Goal: Use online tool/utility: Utilize a website feature to perform a specific function

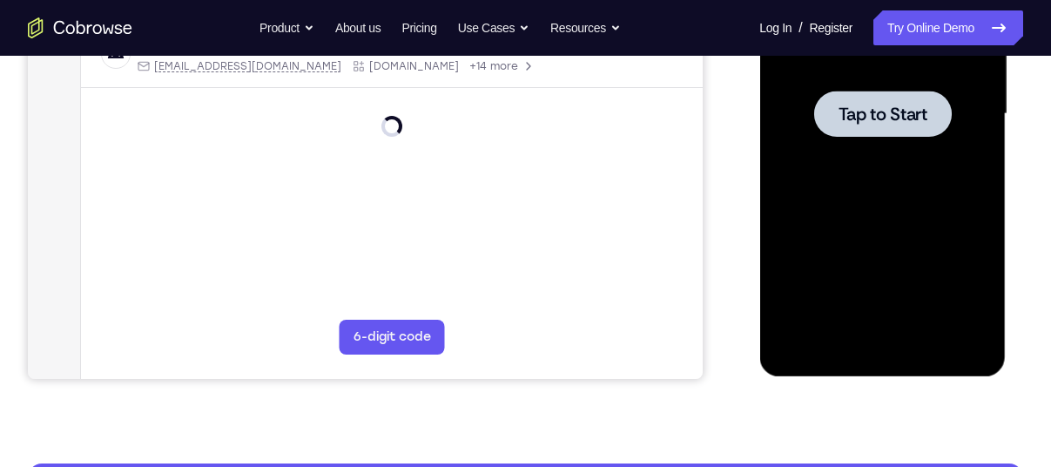
scroll to position [440, 0]
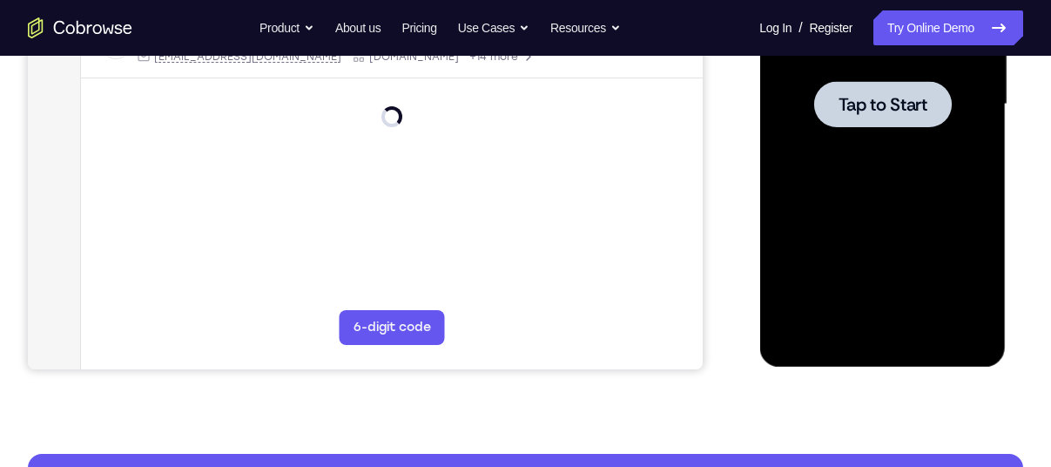
click at [889, 103] on span "Tap to Start" at bounding box center [881, 104] width 89 height 17
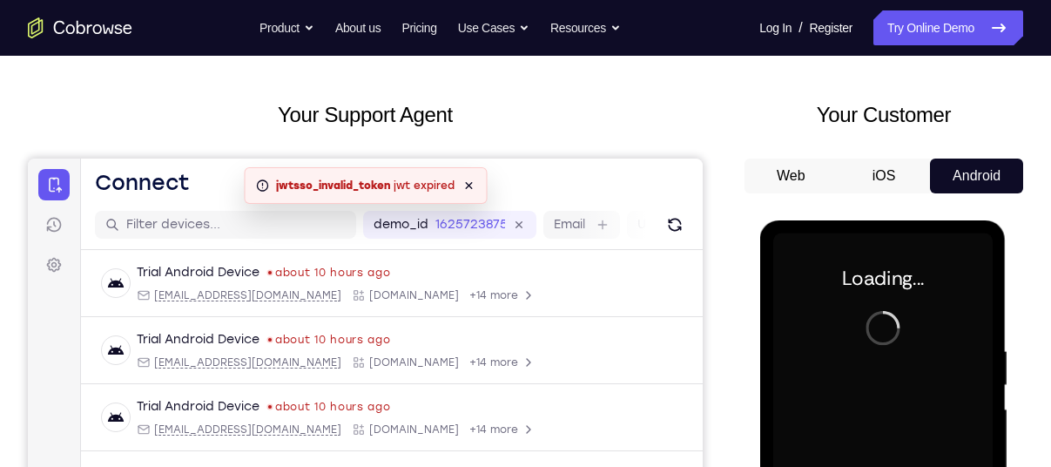
scroll to position [69, 0]
click at [468, 185] on icon at bounding box center [468, 184] width 7 height 7
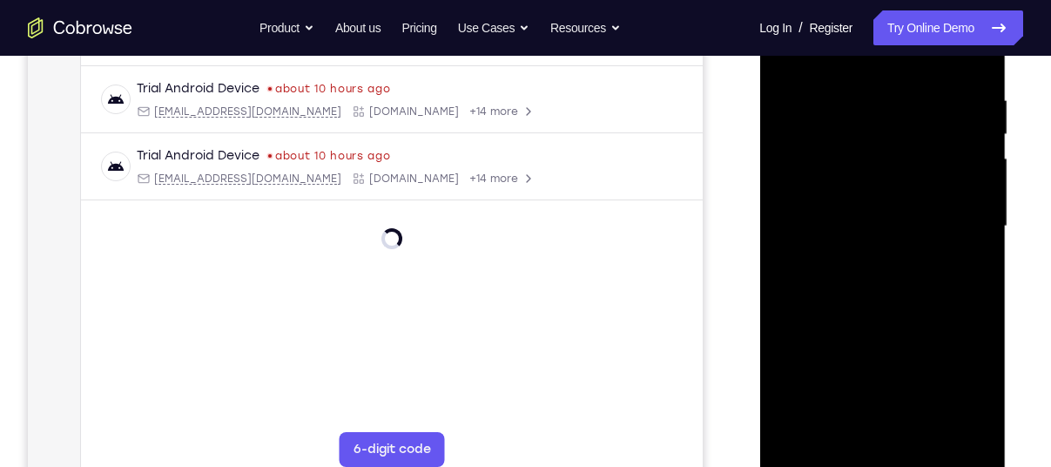
scroll to position [391, 0]
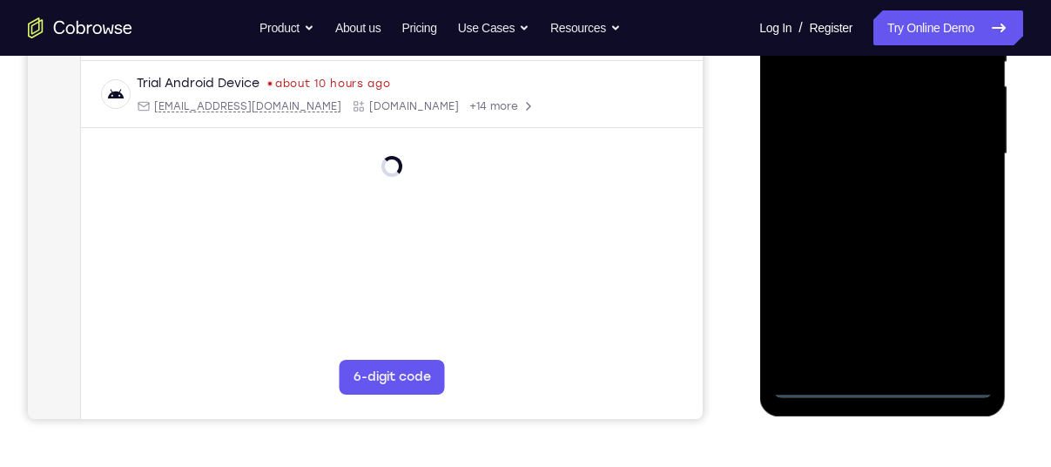
click at [880, 378] on div at bounding box center [881, 153] width 219 height 487
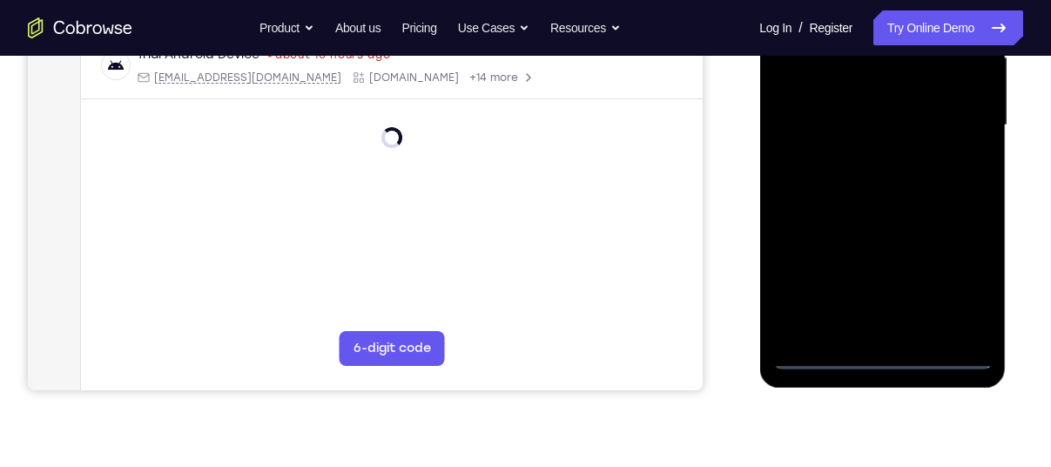
click at [883, 348] on div at bounding box center [881, 125] width 219 height 487
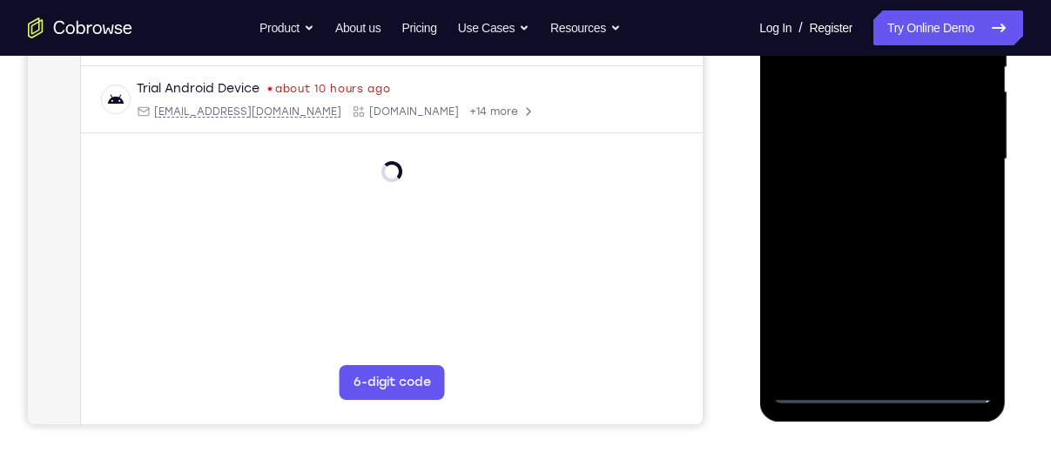
scroll to position [404, 0]
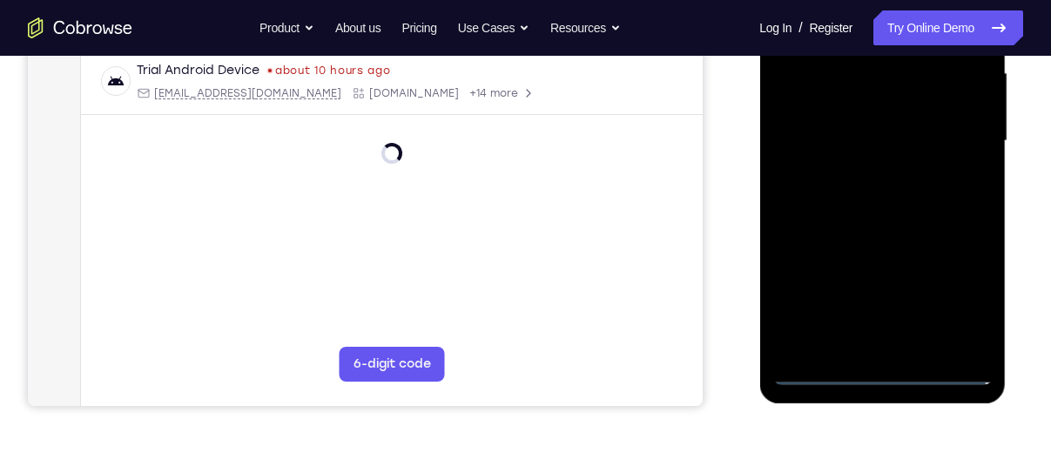
click at [882, 370] on div at bounding box center [881, 140] width 219 height 487
click at [873, 371] on div at bounding box center [881, 140] width 219 height 487
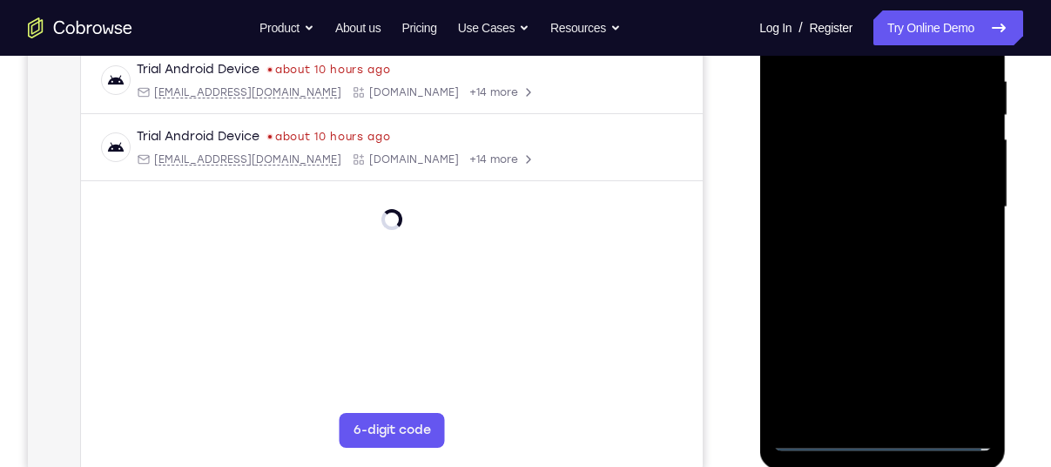
scroll to position [288, 0]
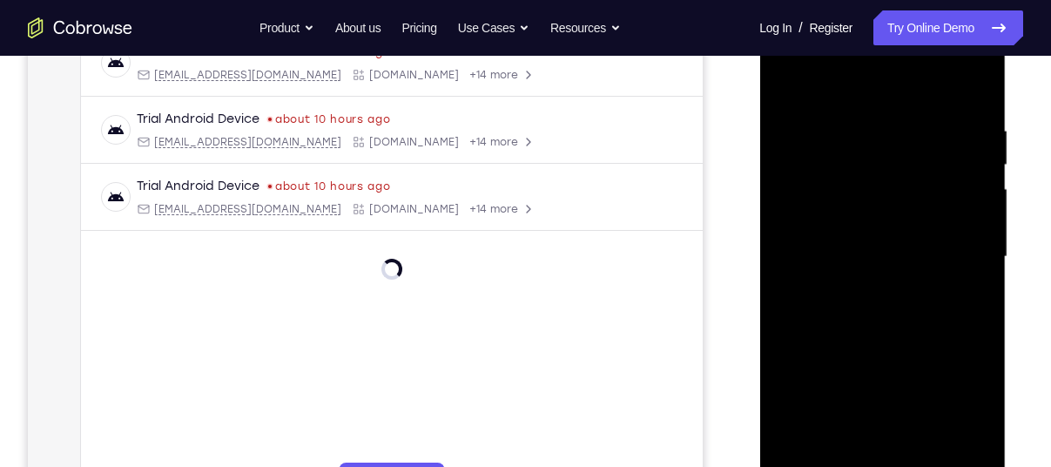
click at [966, 414] on div at bounding box center [881, 256] width 219 height 487
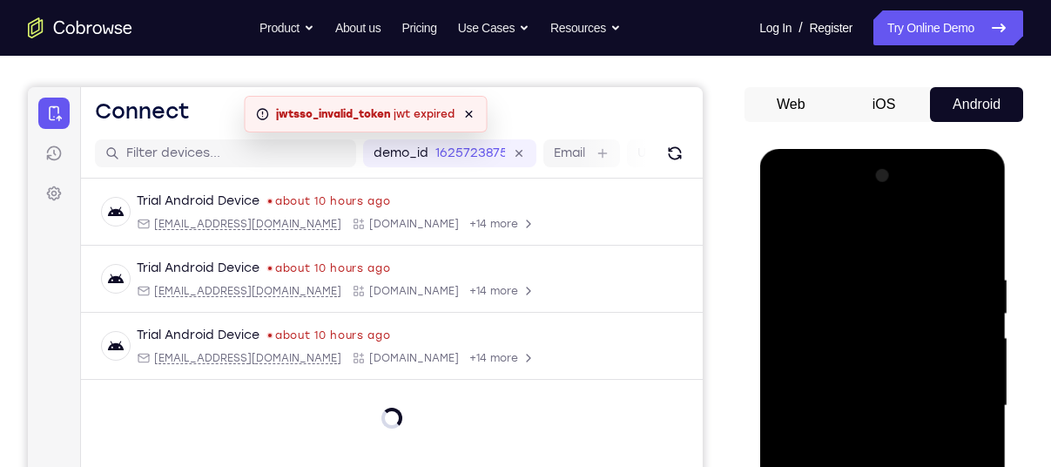
scroll to position [138, 0]
click at [467, 115] on icon at bounding box center [468, 114] width 7 height 7
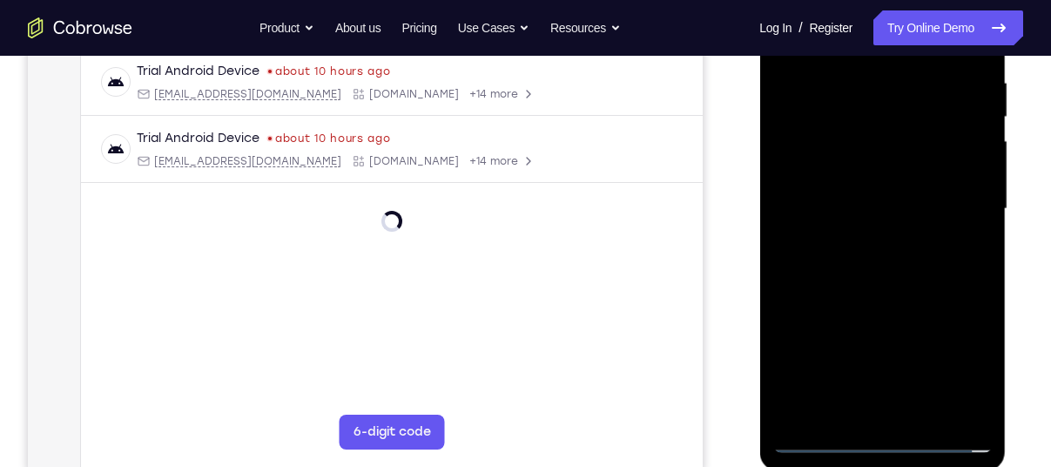
scroll to position [372, 0]
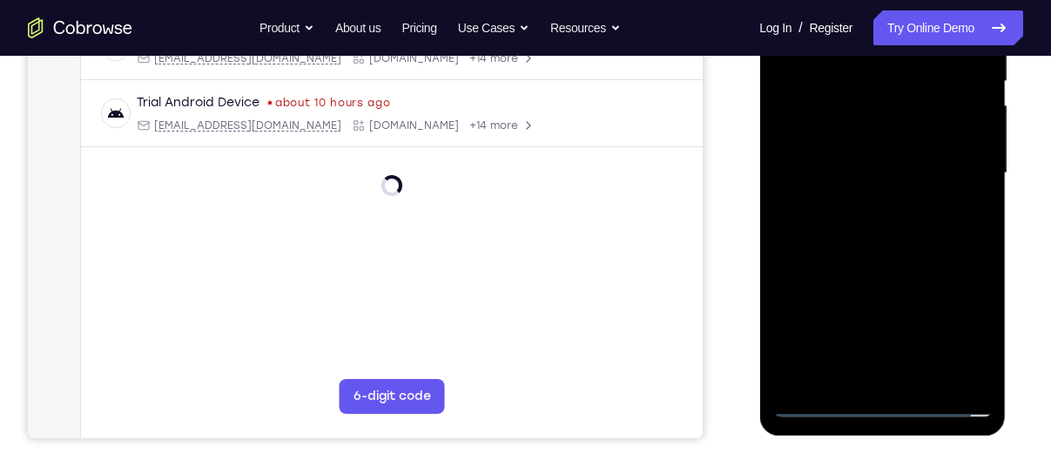
click at [961, 330] on div at bounding box center [881, 172] width 219 height 487
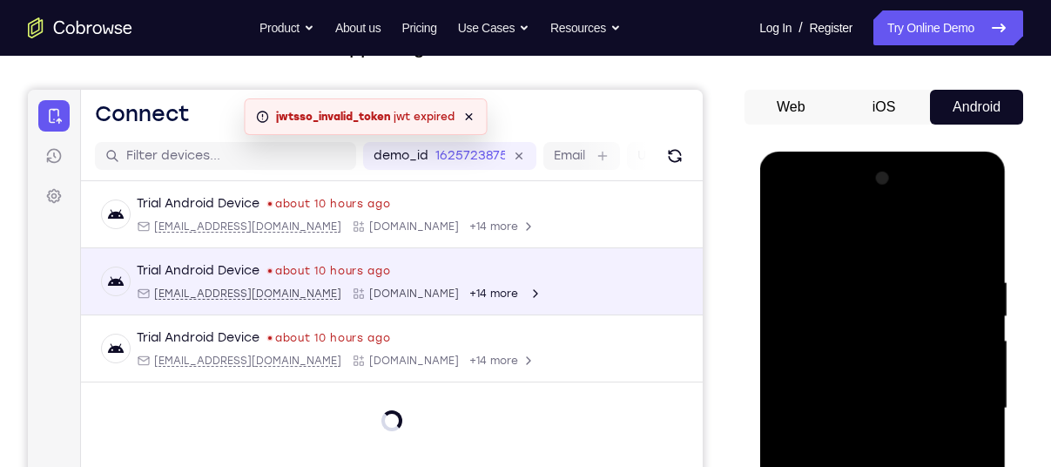
scroll to position [311, 0]
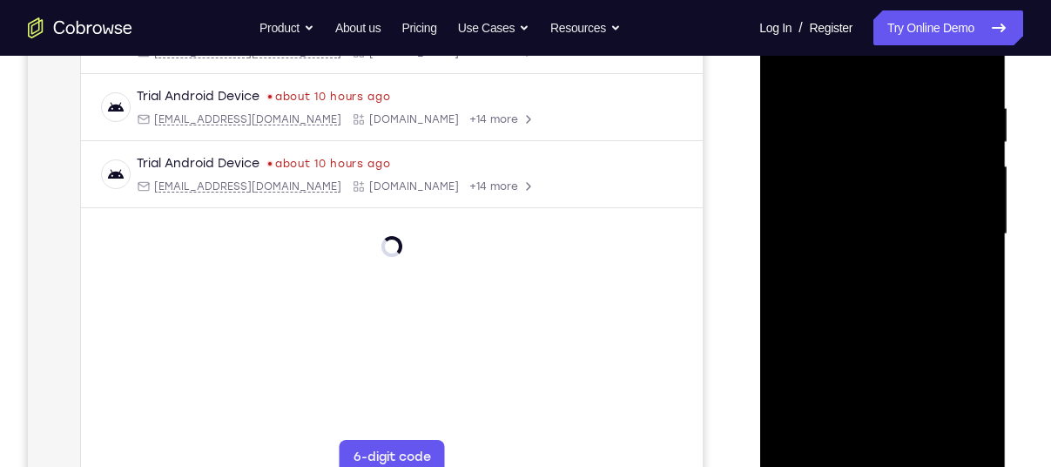
click at [835, 71] on div at bounding box center [881, 233] width 219 height 487
click at [953, 233] on div at bounding box center [881, 233] width 219 height 487
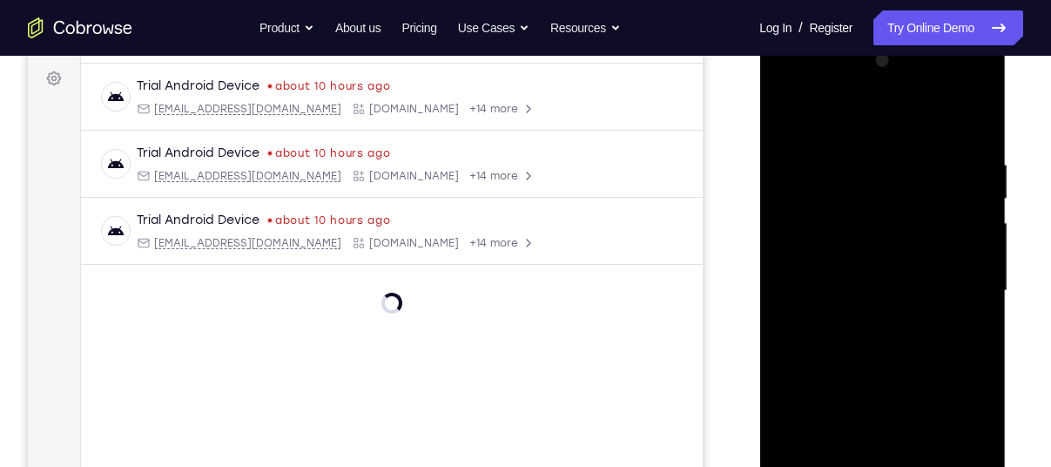
scroll to position [253, 0]
click at [865, 323] on div at bounding box center [881, 291] width 219 height 487
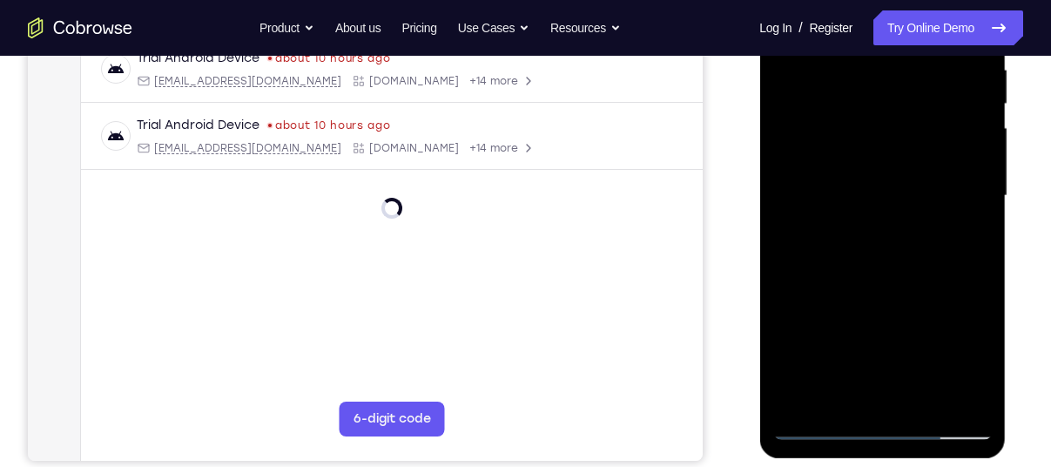
scroll to position [338, 0]
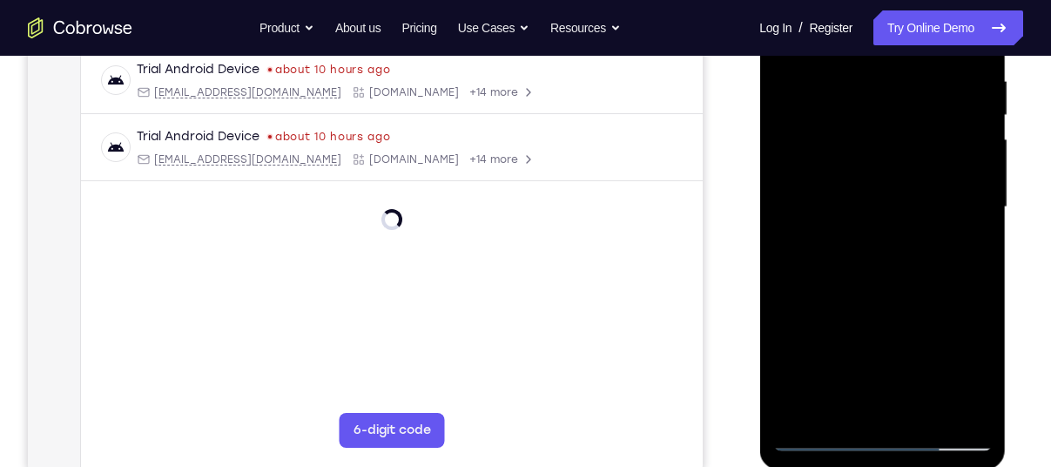
click at [857, 236] on div at bounding box center [881, 206] width 219 height 487
click at [861, 188] on div at bounding box center [881, 206] width 219 height 487
click at [859, 172] on div at bounding box center [881, 206] width 219 height 487
click at [885, 207] on div at bounding box center [881, 206] width 219 height 487
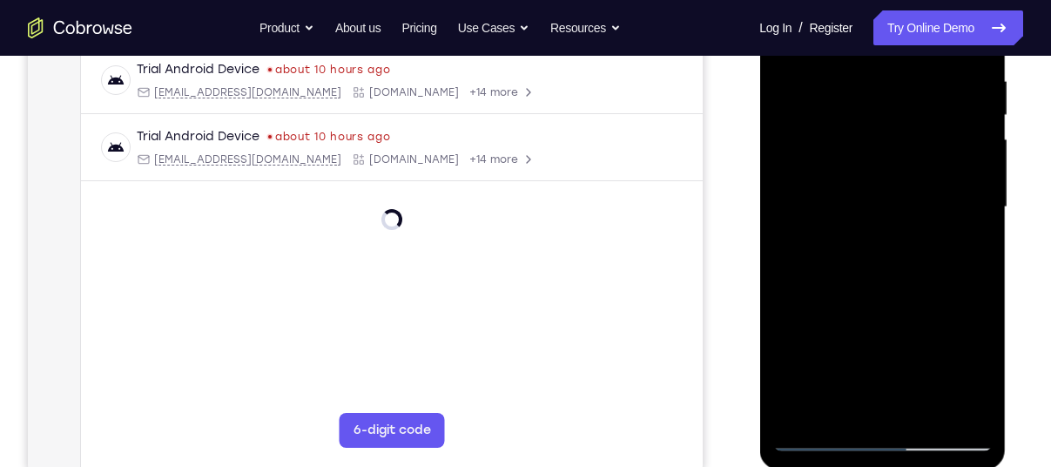
click at [885, 207] on div at bounding box center [881, 206] width 219 height 487
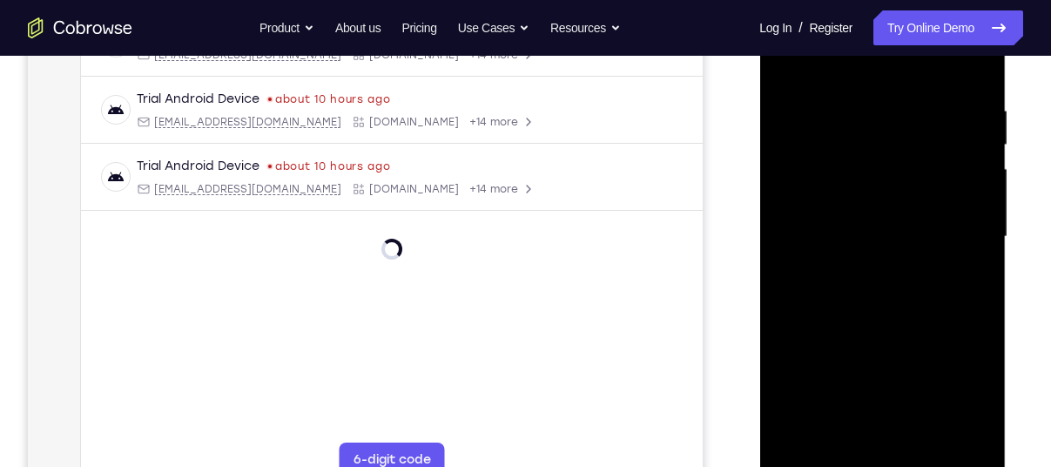
scroll to position [306, 0]
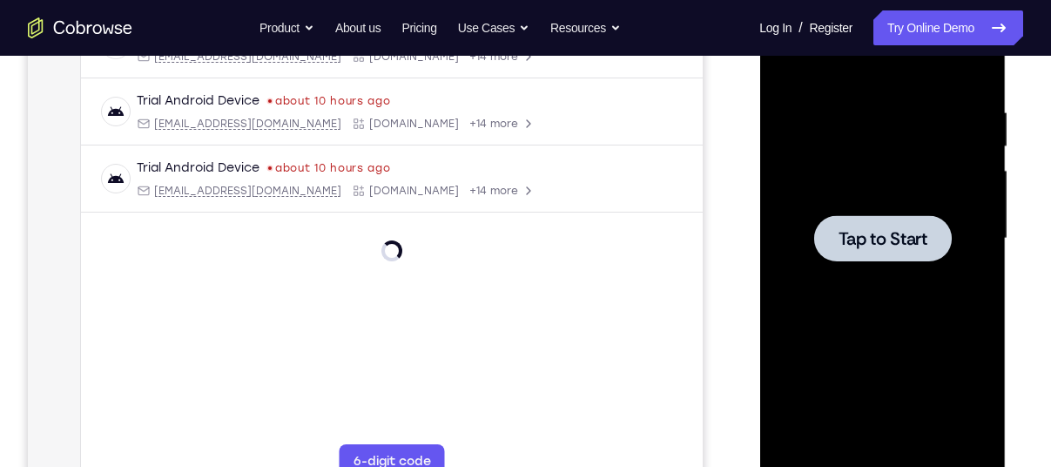
click at [871, 250] on div at bounding box center [882, 238] width 138 height 46
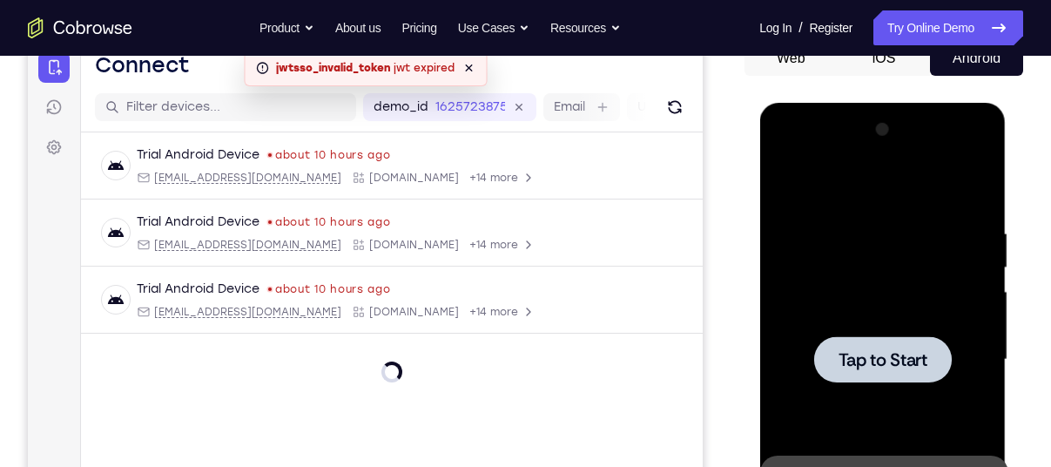
scroll to position [244, 0]
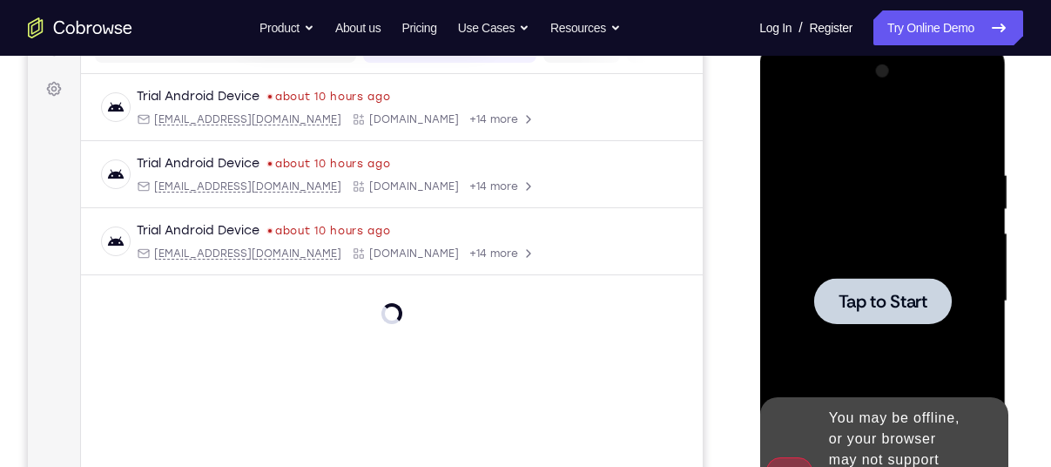
click at [876, 292] on span "Tap to Start" at bounding box center [881, 300] width 89 height 17
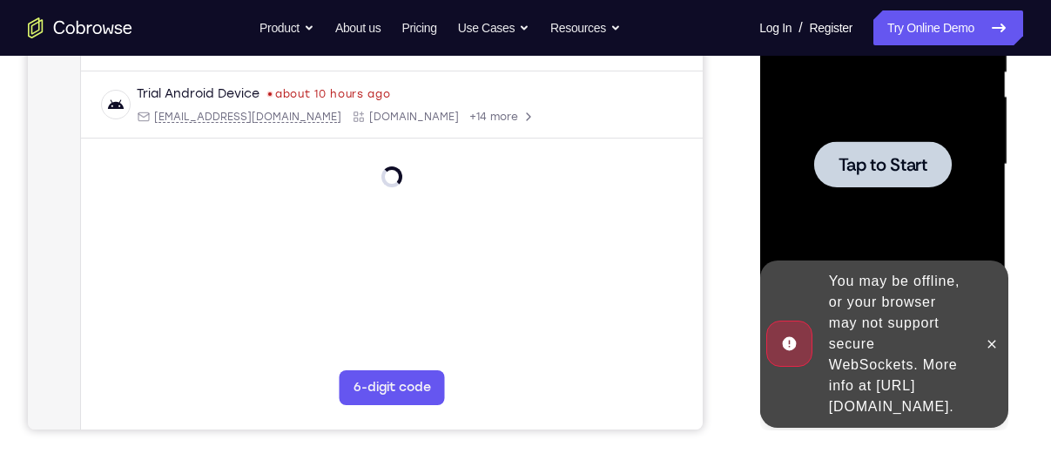
scroll to position [381, 0]
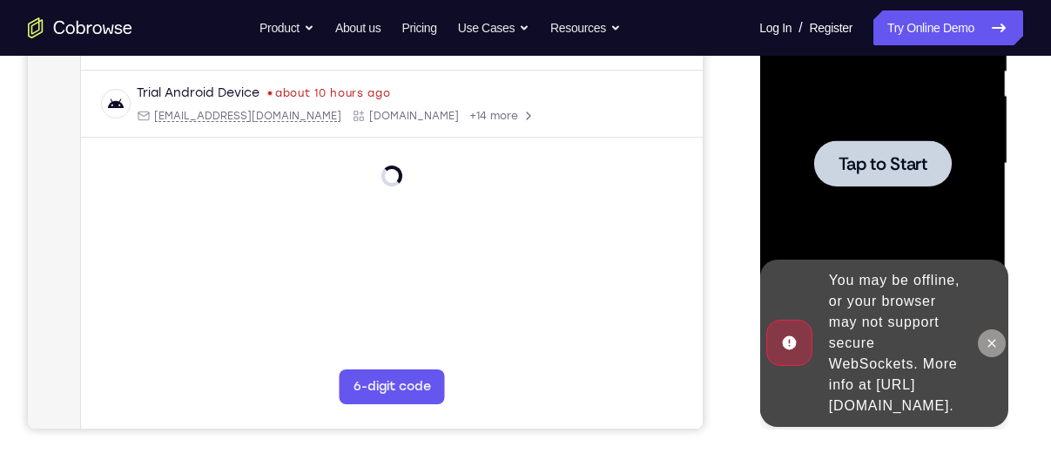
click at [991, 336] on icon at bounding box center [991, 343] width 14 height 14
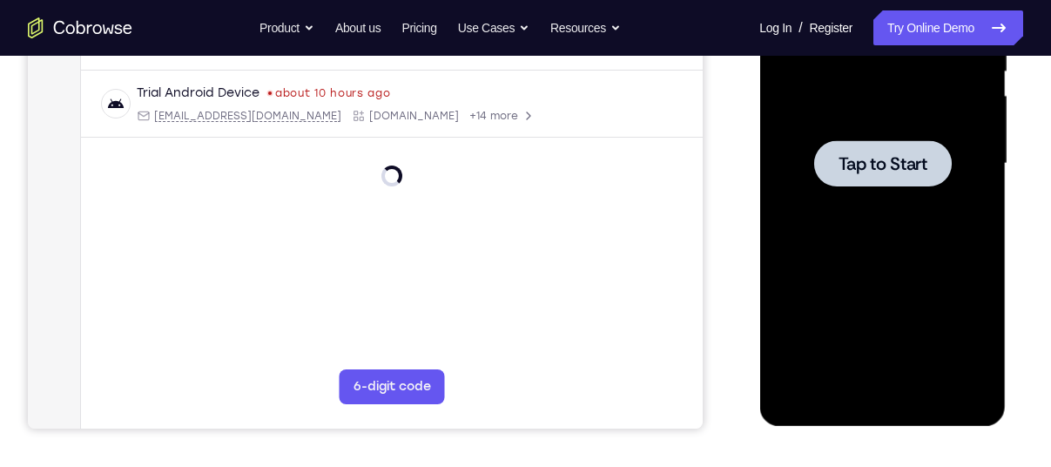
click at [881, 187] on div at bounding box center [881, 163] width 219 height 487
drag, startPoint x: 881, startPoint y: 187, endPoint x: 868, endPoint y: 171, distance: 20.4
click at [868, 171] on span "Tap to Start" at bounding box center [881, 163] width 89 height 17
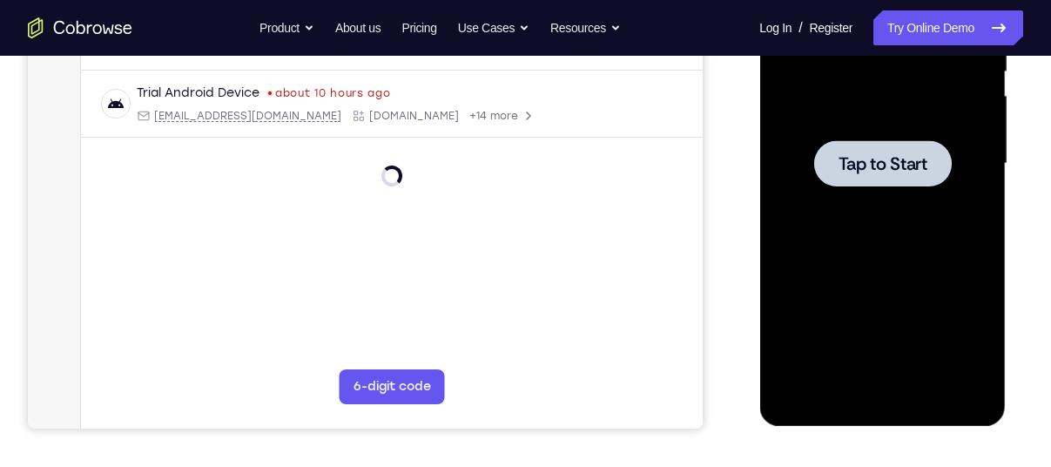
drag, startPoint x: 868, startPoint y: 171, endPoint x: 843, endPoint y: 164, distance: 25.6
click at [843, 164] on span "Tap to Start" at bounding box center [881, 163] width 89 height 17
click at [730, 159] on div "Your Support Agent Your Customer Web iOS Android" at bounding box center [525, 107] width 995 height 643
click at [878, 155] on span "Tap to Start" at bounding box center [881, 163] width 89 height 17
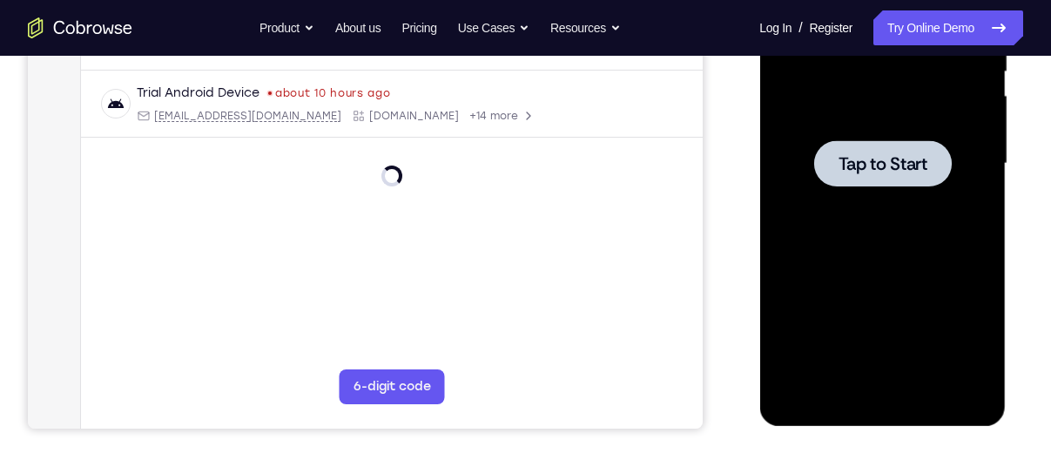
click at [878, 155] on span "Tap to Start" at bounding box center [881, 163] width 89 height 17
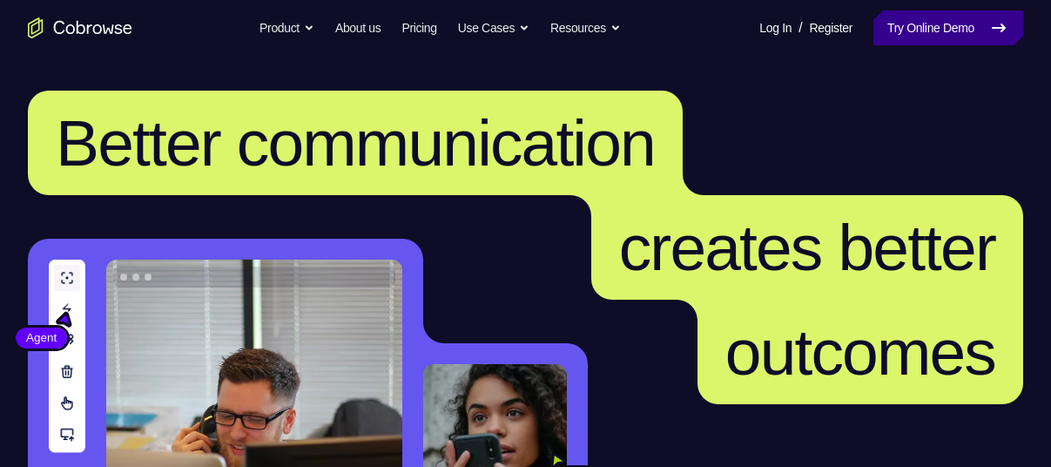
click at [887, 37] on link "Try Online Demo" at bounding box center [948, 27] width 150 height 35
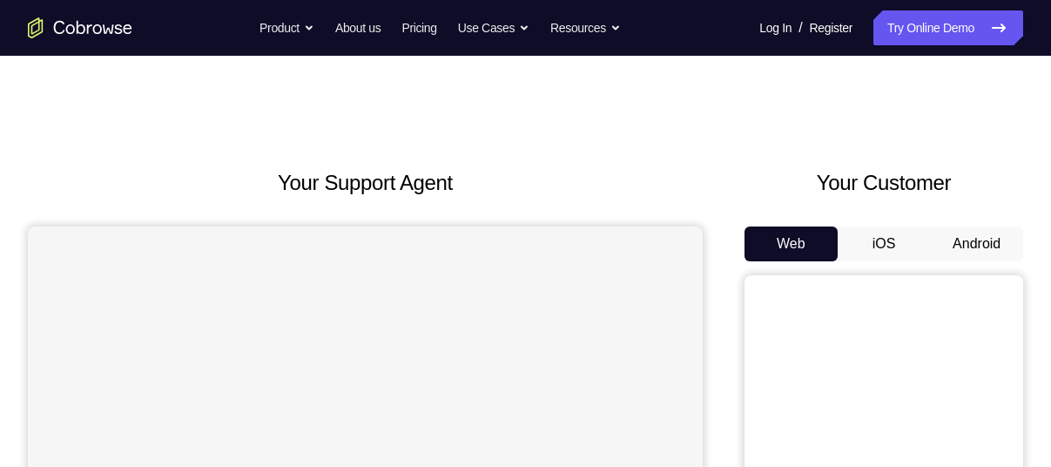
click at [981, 245] on button "Android" at bounding box center [976, 243] width 93 height 35
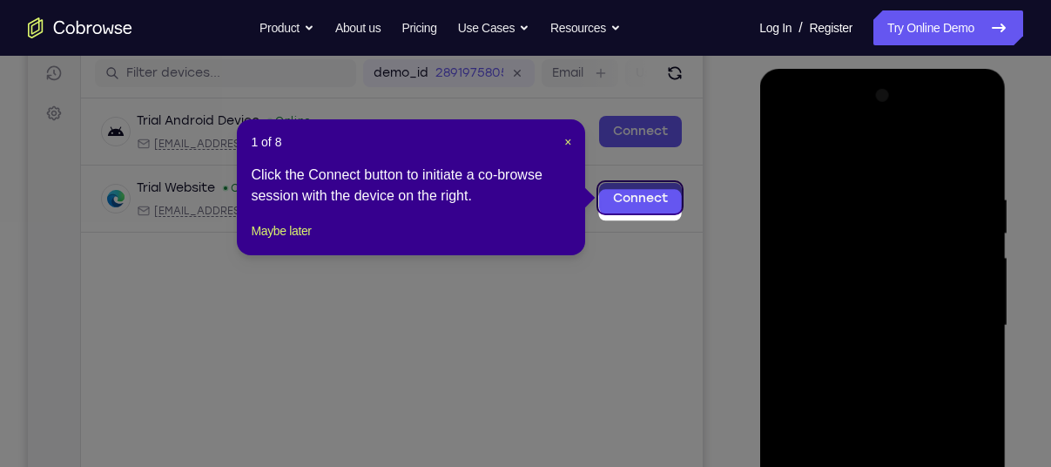
scroll to position [208, 0]
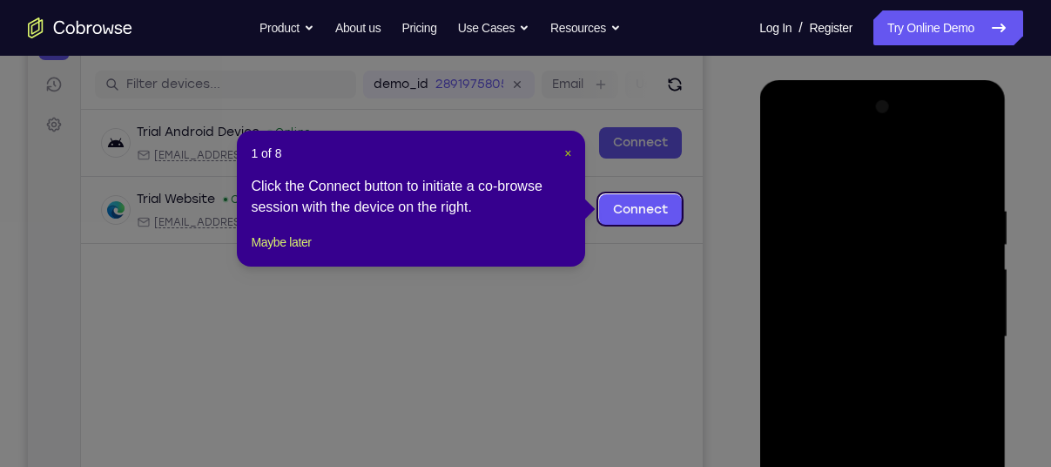
click at [564, 151] on span "×" at bounding box center [567, 153] width 7 height 14
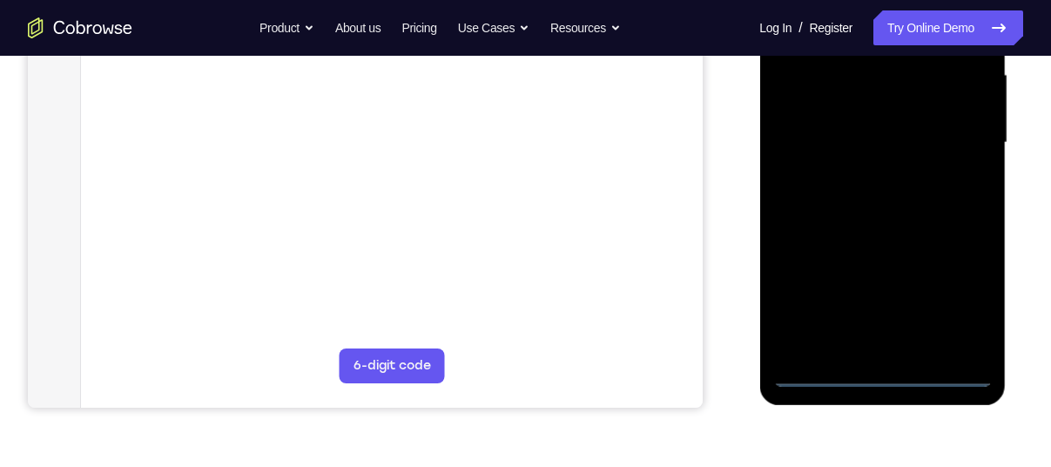
scroll to position [413, 0]
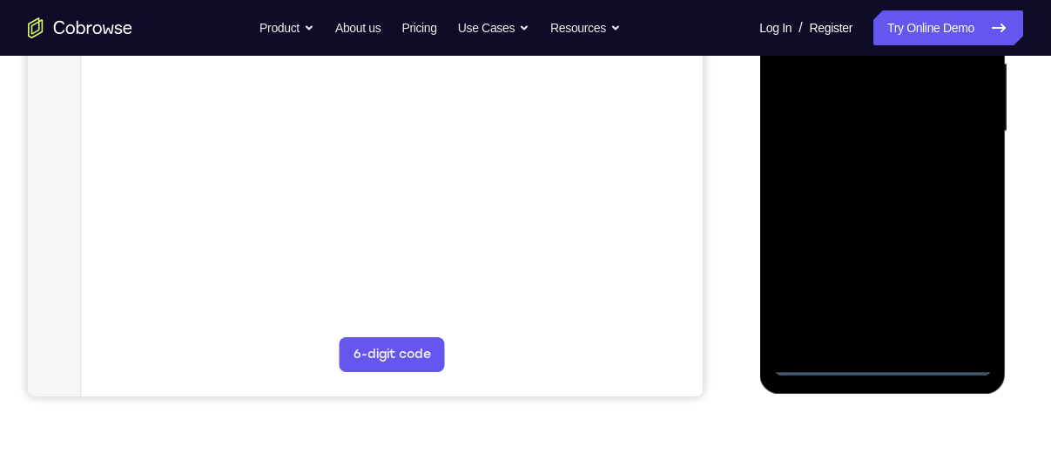
click at [883, 358] on div at bounding box center [881, 131] width 219 height 487
click at [962, 275] on div at bounding box center [881, 131] width 219 height 487
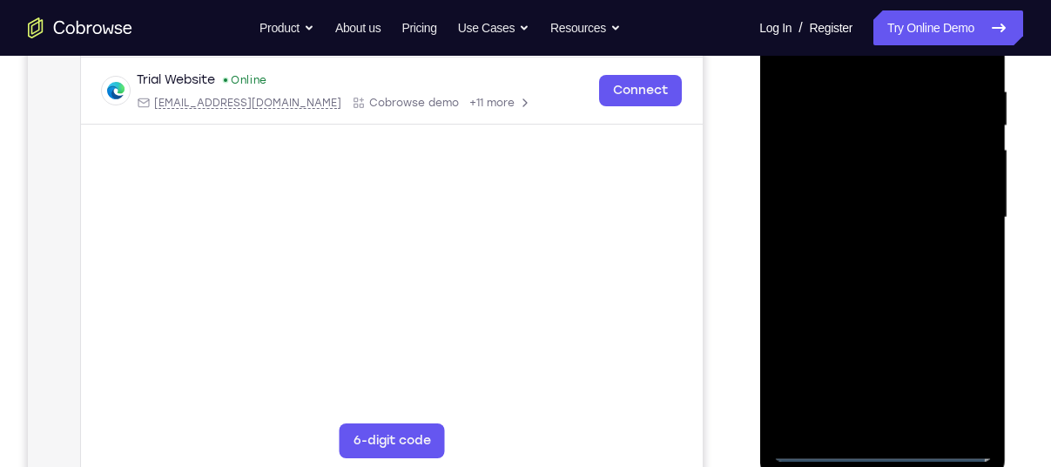
scroll to position [213, 0]
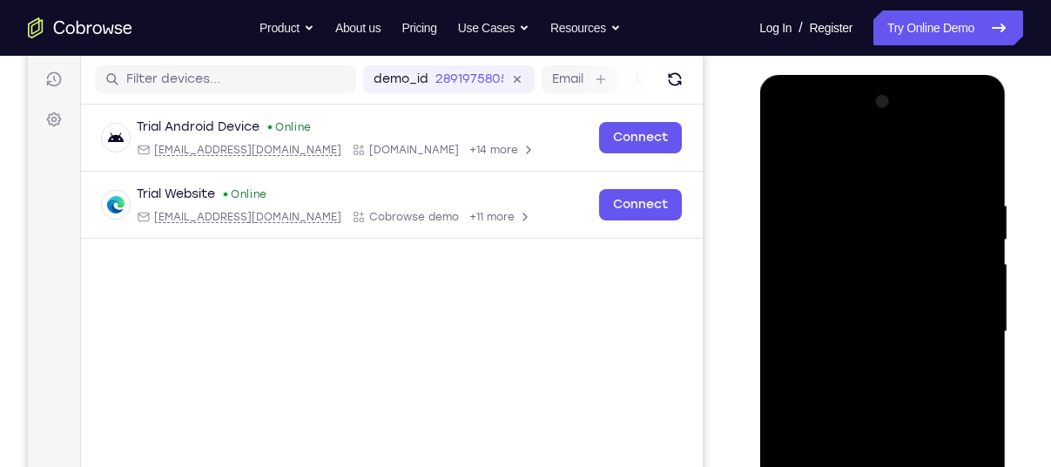
click at [876, 159] on div at bounding box center [881, 331] width 219 height 487
click at [952, 328] on div at bounding box center [881, 331] width 219 height 487
click at [863, 360] on div at bounding box center [881, 331] width 219 height 487
click at [880, 306] on div at bounding box center [881, 331] width 219 height 487
click at [875, 301] on div at bounding box center [881, 331] width 219 height 487
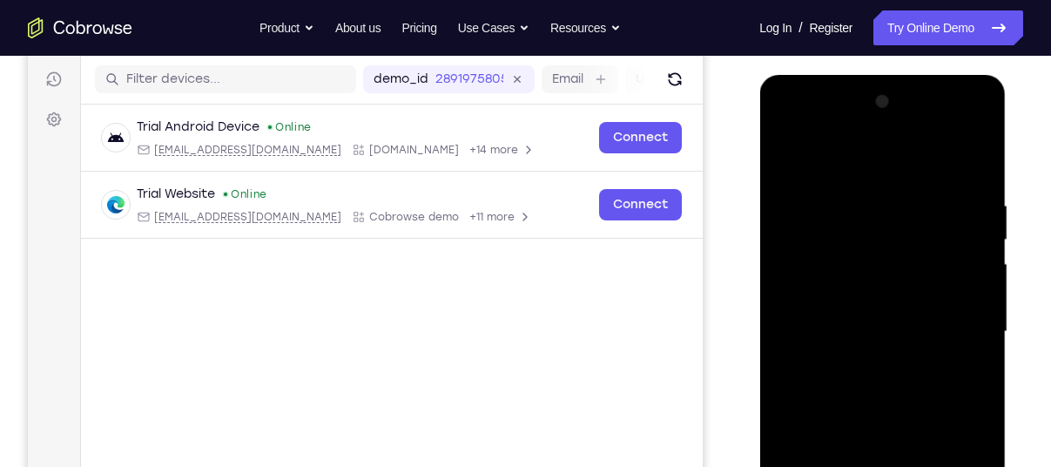
click at [882, 327] on div at bounding box center [881, 331] width 219 height 487
click at [878, 394] on div at bounding box center [881, 331] width 219 height 487
click at [876, 373] on div at bounding box center [881, 331] width 219 height 487
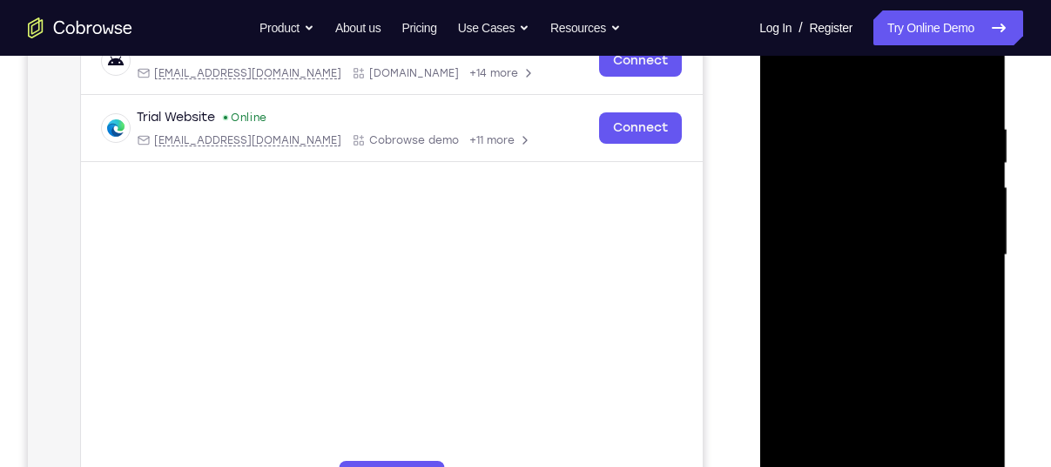
scroll to position [288, 0]
click at [971, 96] on div at bounding box center [881, 256] width 219 height 487
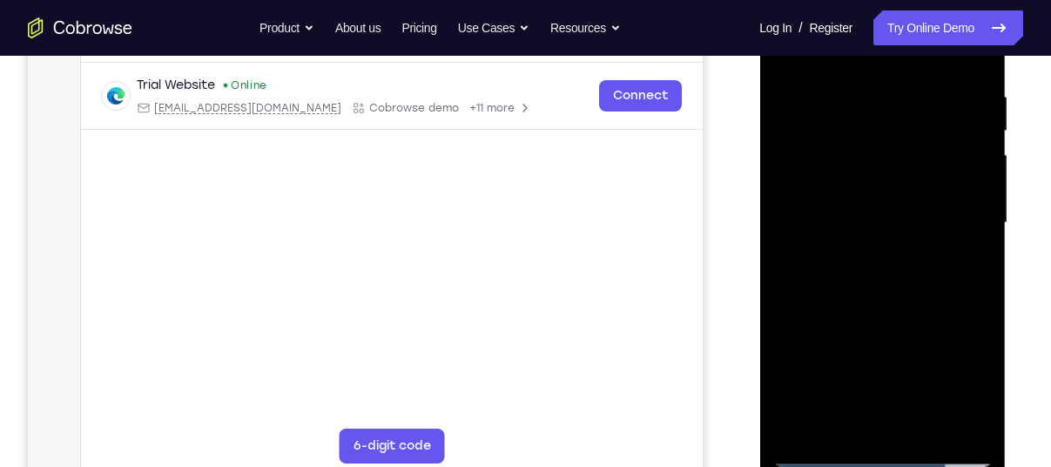
scroll to position [321, 0]
click at [859, 90] on div at bounding box center [881, 223] width 219 height 487
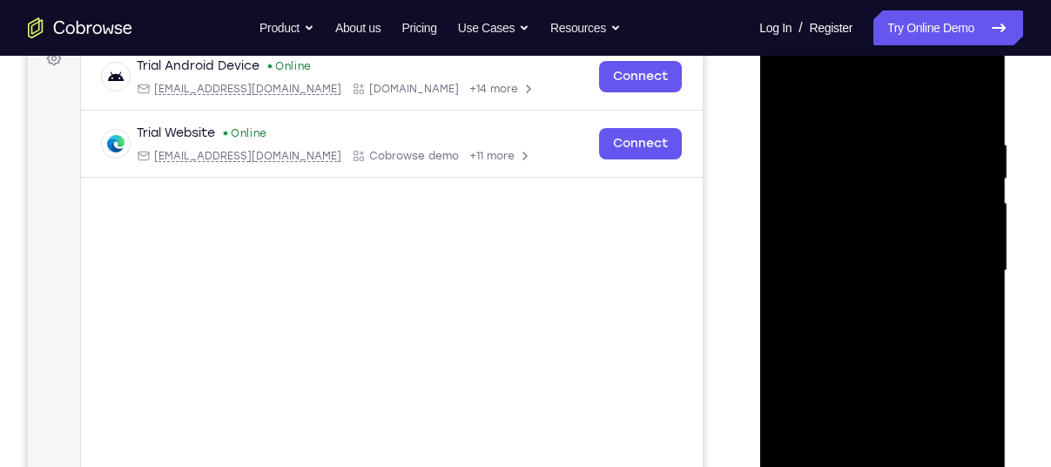
scroll to position [273, 0]
click at [786, 271] on div at bounding box center [881, 271] width 219 height 487
click at [972, 250] on div at bounding box center [881, 271] width 219 height 487
click at [964, 199] on div at bounding box center [881, 271] width 219 height 487
click at [966, 229] on div at bounding box center [881, 271] width 219 height 487
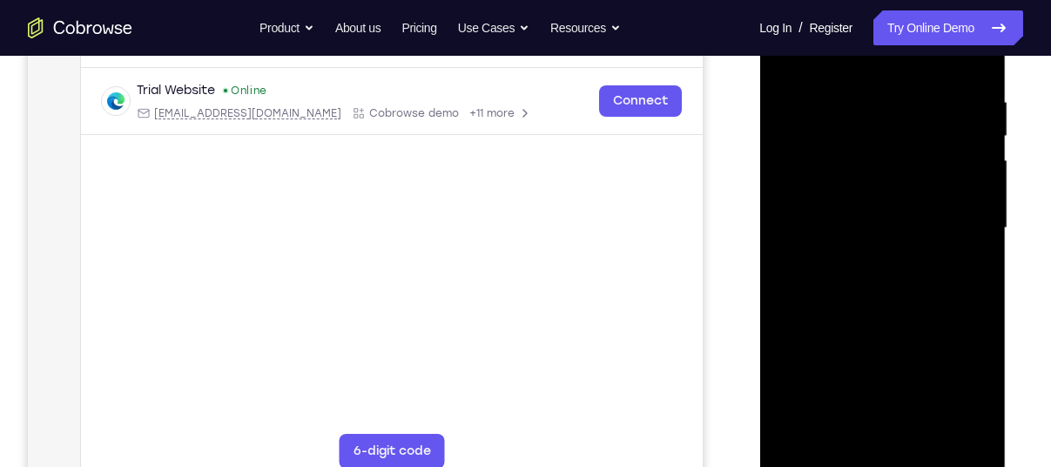
scroll to position [318, 0]
click at [950, 426] on div at bounding box center [881, 226] width 219 height 487
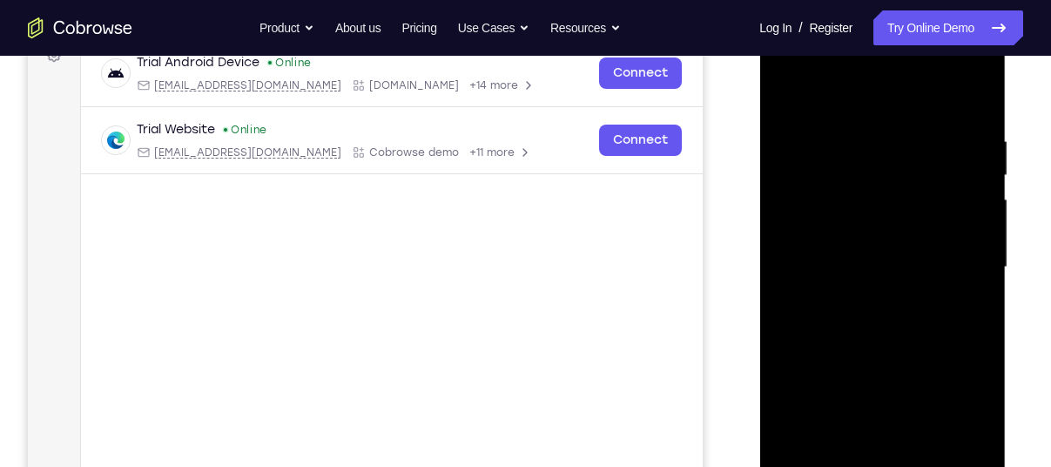
scroll to position [271, 0]
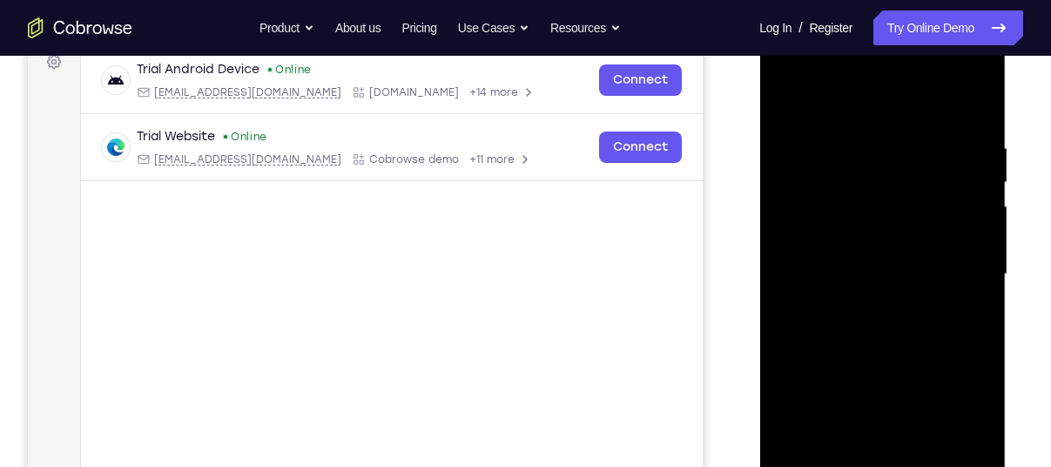
click at [796, 319] on div at bounding box center [881, 273] width 219 height 487
click at [972, 103] on div at bounding box center [881, 273] width 219 height 487
click at [960, 143] on div at bounding box center [881, 273] width 219 height 487
click at [960, 256] on div at bounding box center [881, 273] width 219 height 487
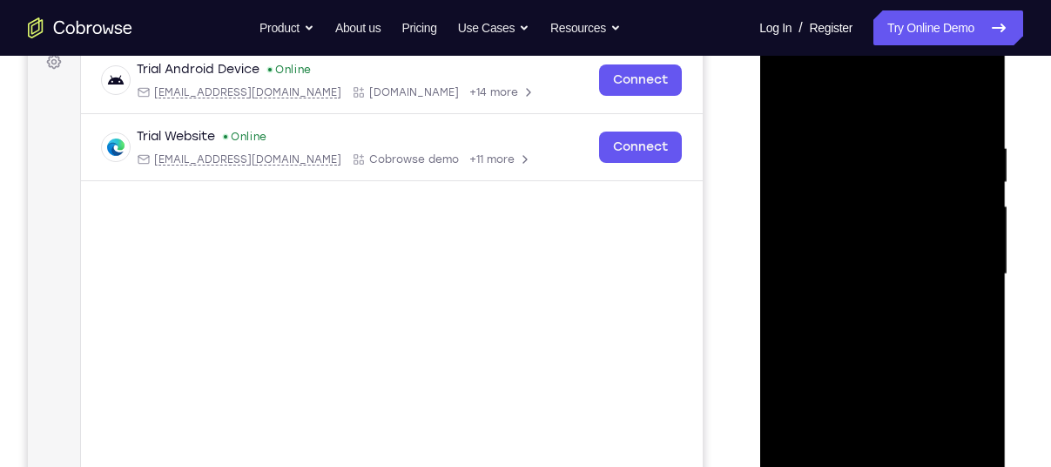
click at [960, 256] on div at bounding box center [881, 273] width 219 height 487
click at [954, 171] on div at bounding box center [881, 273] width 219 height 487
click at [959, 203] on div at bounding box center [881, 273] width 219 height 487
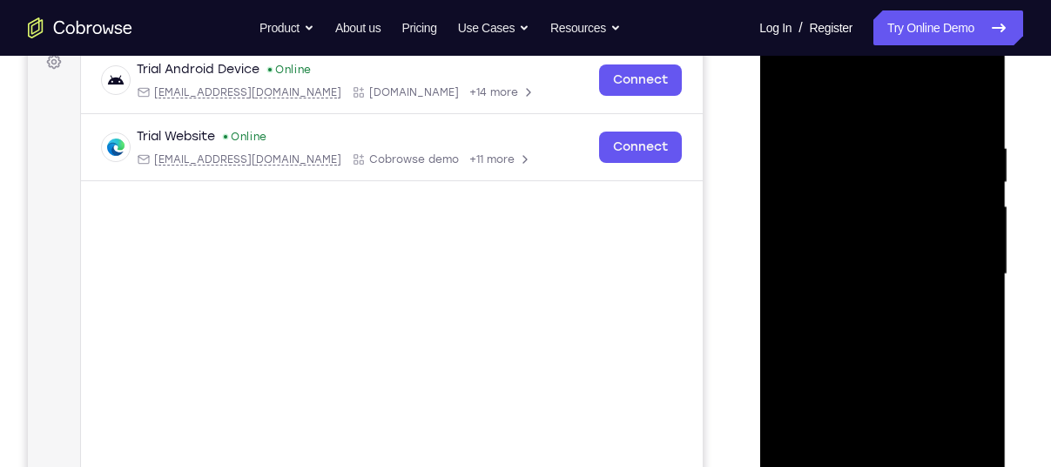
click at [959, 203] on div at bounding box center [881, 273] width 219 height 487
click at [959, 170] on div at bounding box center [881, 273] width 219 height 487
click at [960, 179] on div at bounding box center [881, 273] width 219 height 487
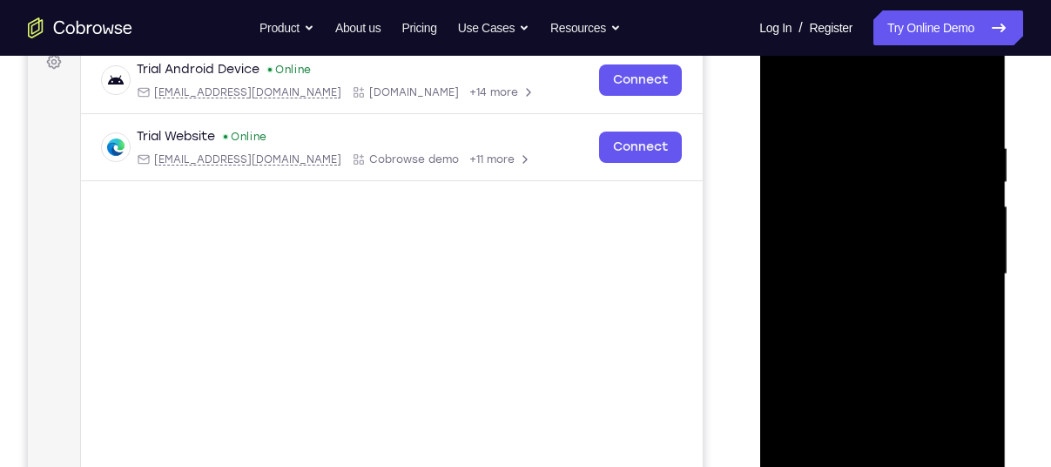
click at [789, 272] on div at bounding box center [881, 273] width 219 height 487
click at [969, 247] on div at bounding box center [881, 273] width 219 height 487
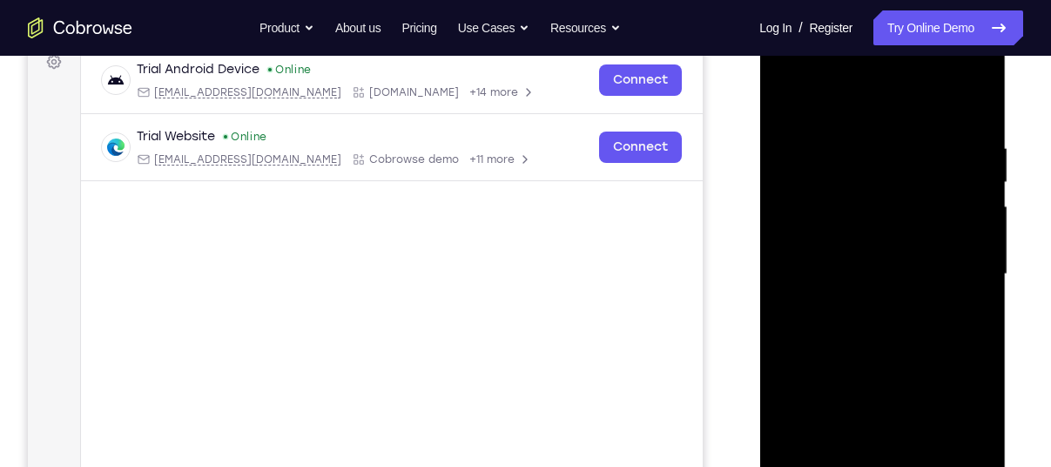
click at [969, 247] on div at bounding box center [881, 273] width 219 height 487
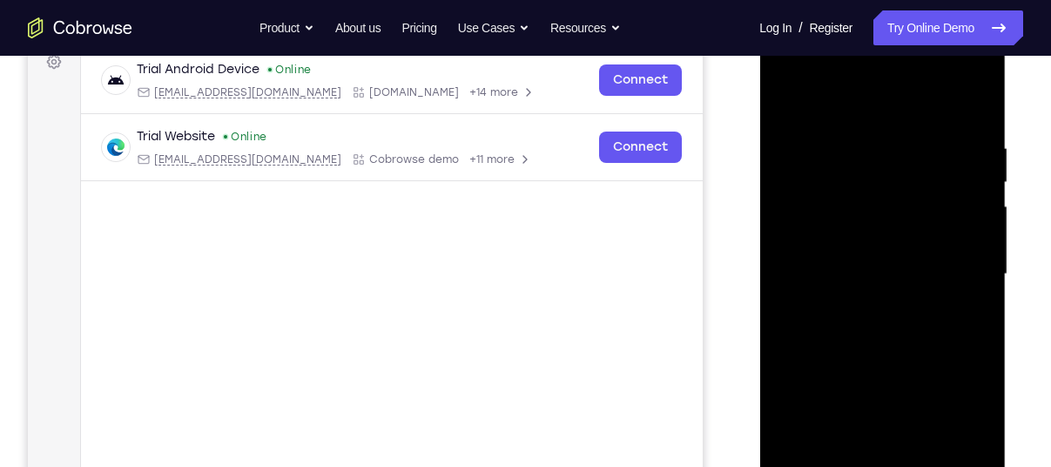
click at [970, 108] on div at bounding box center [881, 273] width 219 height 487
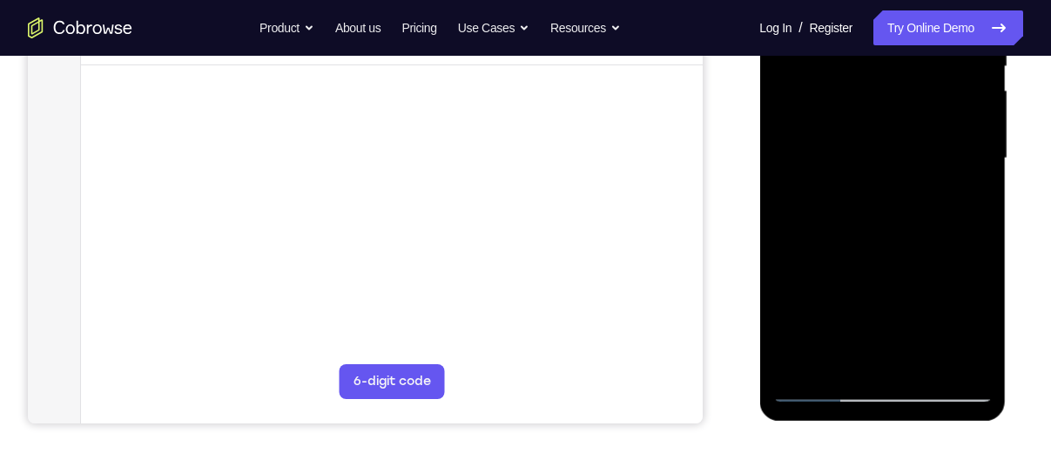
scroll to position [387, 0]
click at [835, 360] on div at bounding box center [881, 157] width 219 height 487
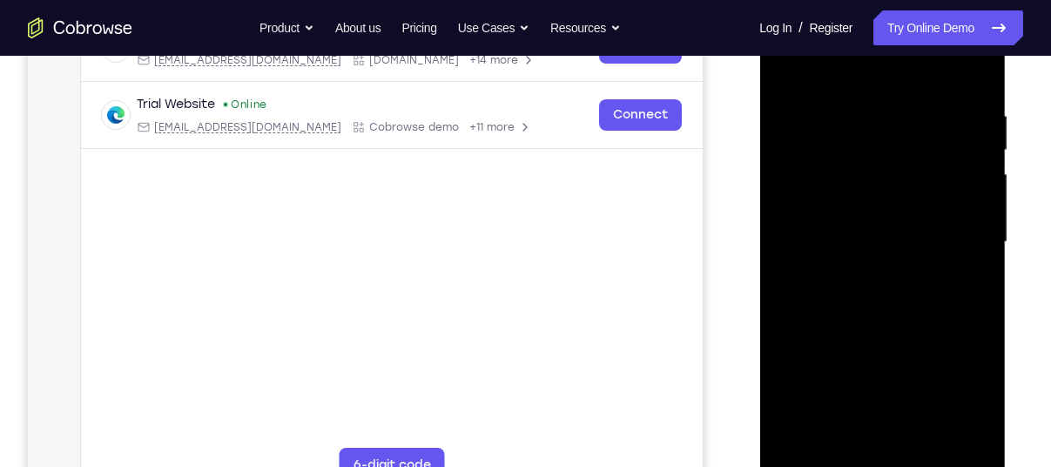
scroll to position [309, 0]
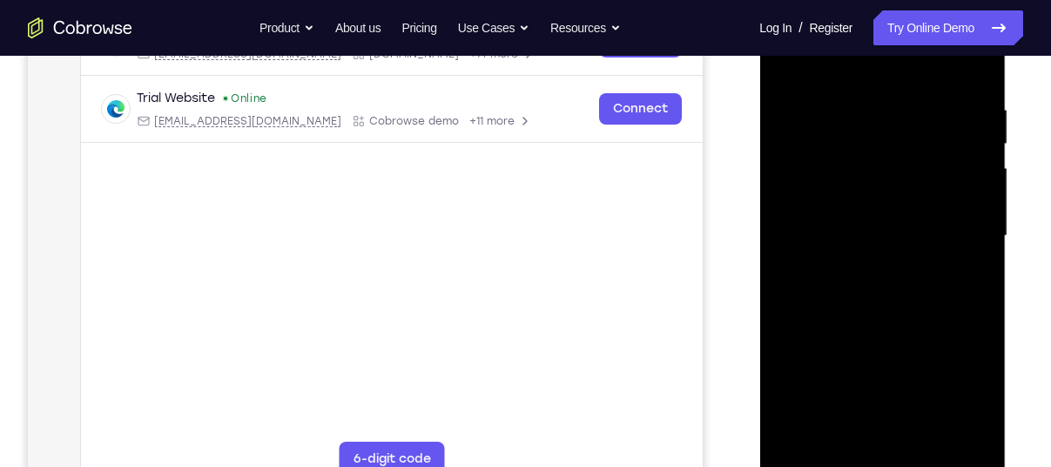
click at [797, 96] on div at bounding box center [881, 235] width 219 height 487
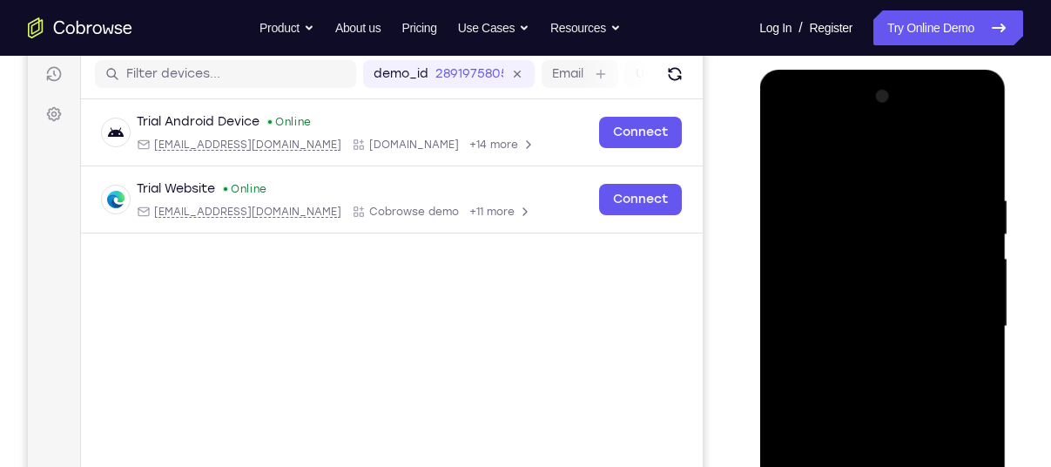
scroll to position [203, 0]
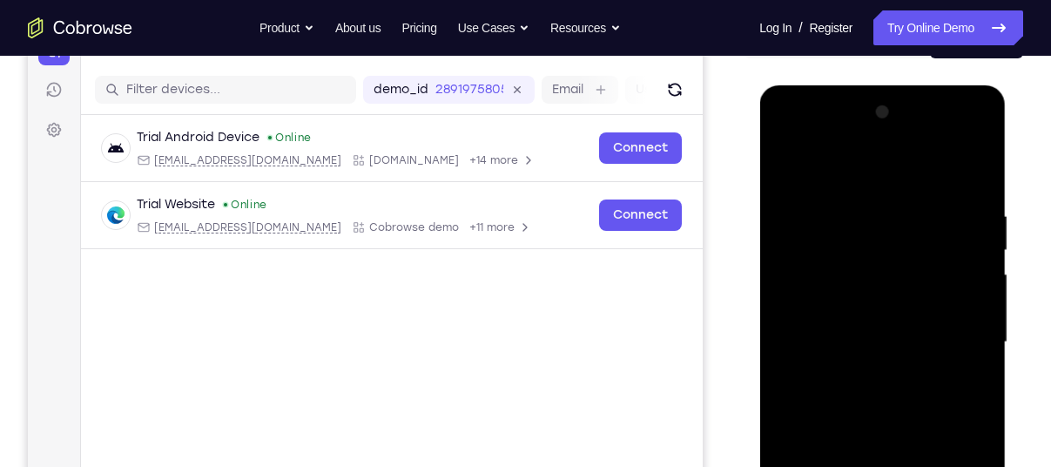
click at [786, 163] on div at bounding box center [881, 341] width 219 height 487
click at [888, 247] on div at bounding box center [881, 341] width 219 height 487
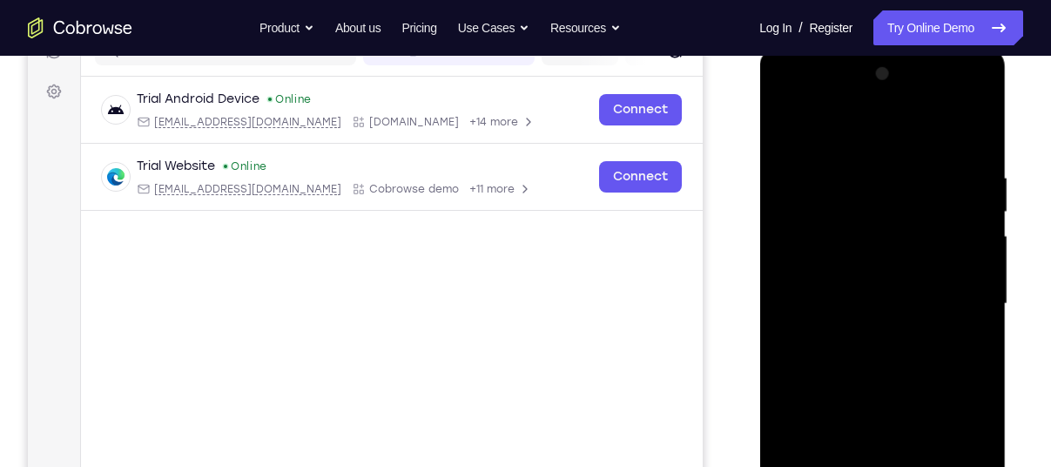
scroll to position [237, 0]
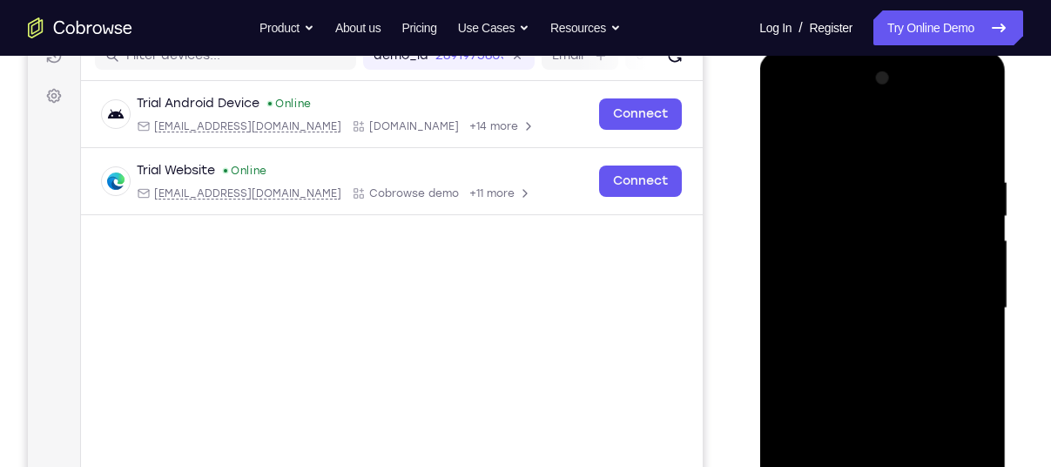
click at [788, 126] on div at bounding box center [881, 307] width 219 height 487
